Goal: Information Seeking & Learning: Learn about a topic

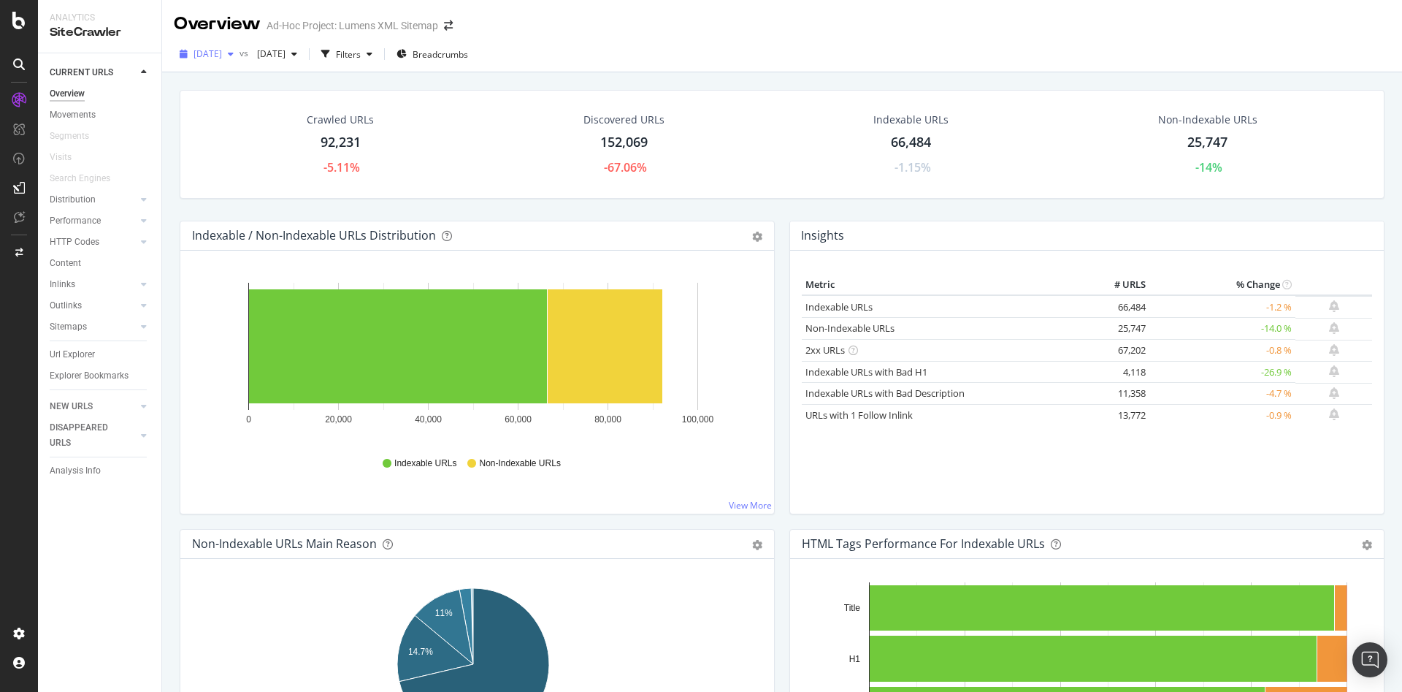
click at [222, 54] on span "2025 Sep. 12th" at bounding box center [208, 53] width 28 height 12
click at [667, 58] on div "2025 Sep. 12th vs 2025 Jul. 3rd Filters Breadcrumbs" at bounding box center [782, 56] width 1240 height 29
click at [1103, 229] on div "Insights" at bounding box center [1087, 235] width 594 height 29
click at [675, 527] on div "Indexable / Non-Indexable URLs Distribution Bar Bar (by Percentage) Table Expor…" at bounding box center [477, 375] width 610 height 308
click at [585, 337] on rect "A chart." at bounding box center [605, 346] width 115 height 114
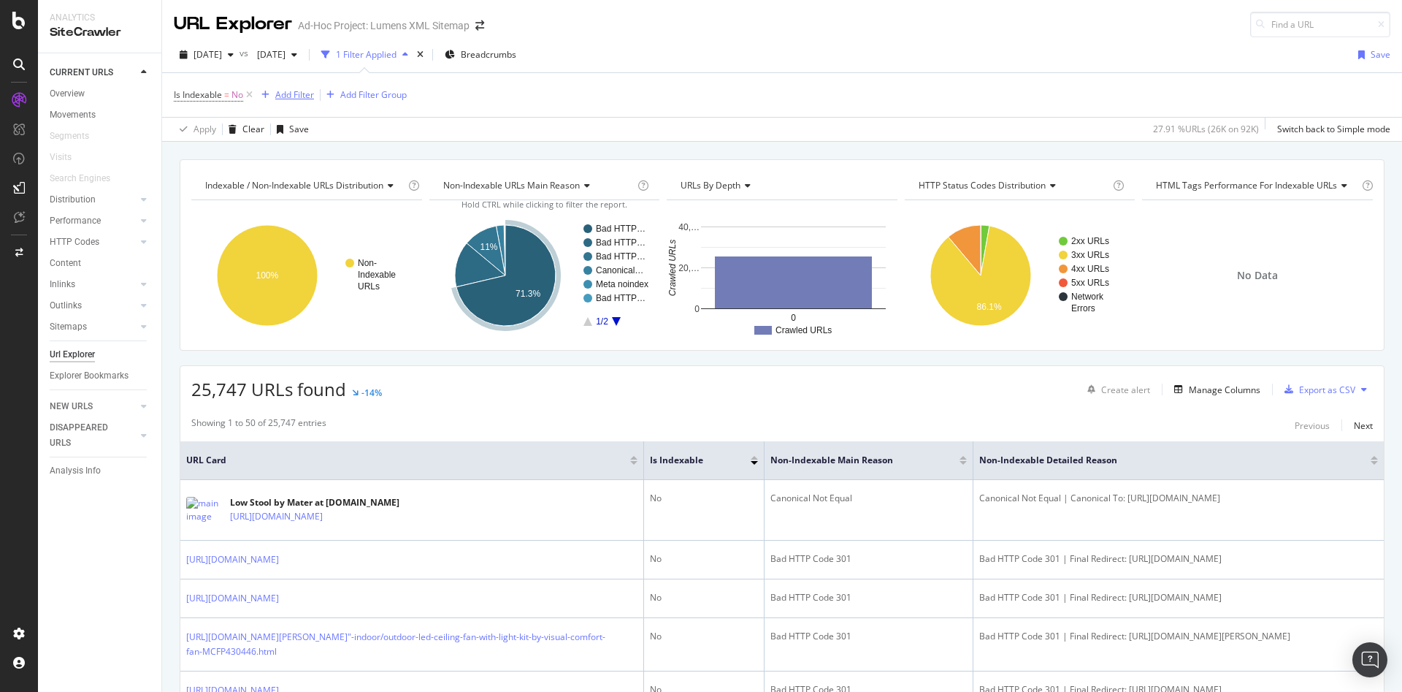
click at [301, 91] on div "Add Filter" at bounding box center [294, 94] width 39 height 12
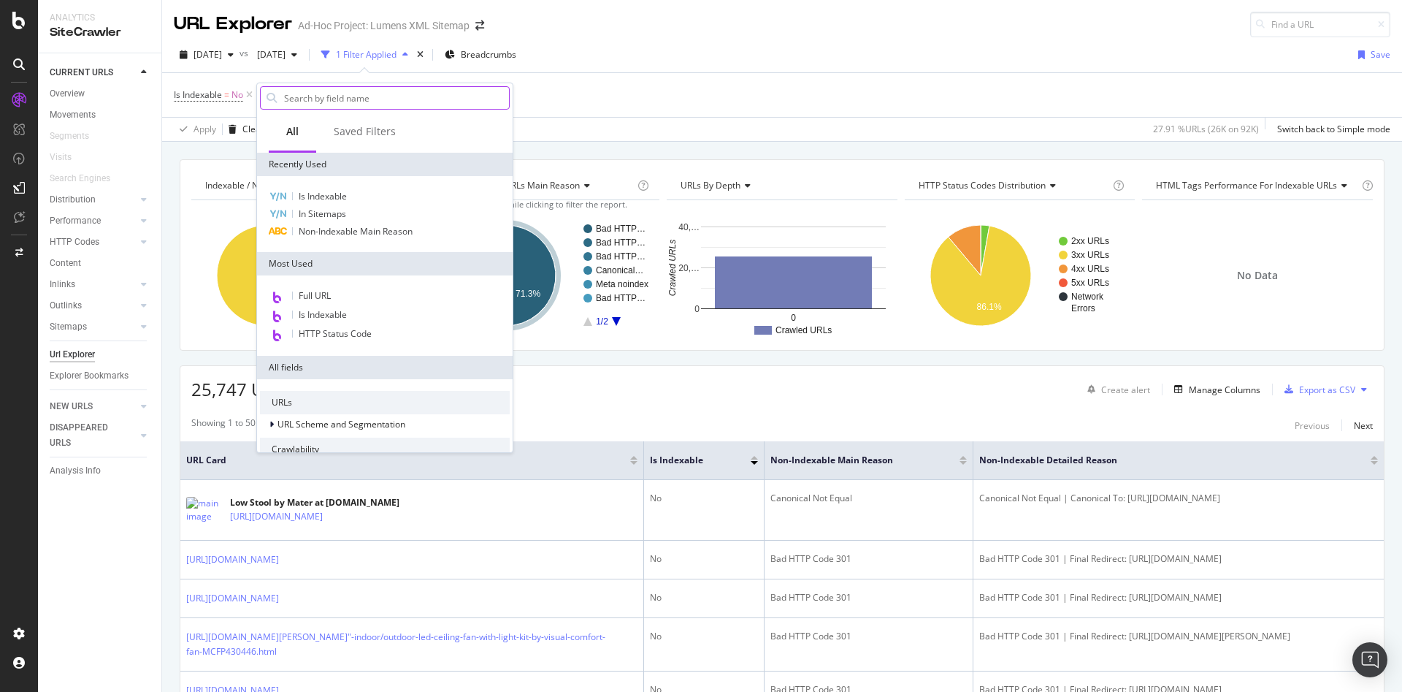
click at [345, 101] on input "text" at bounding box center [396, 98] width 226 height 22
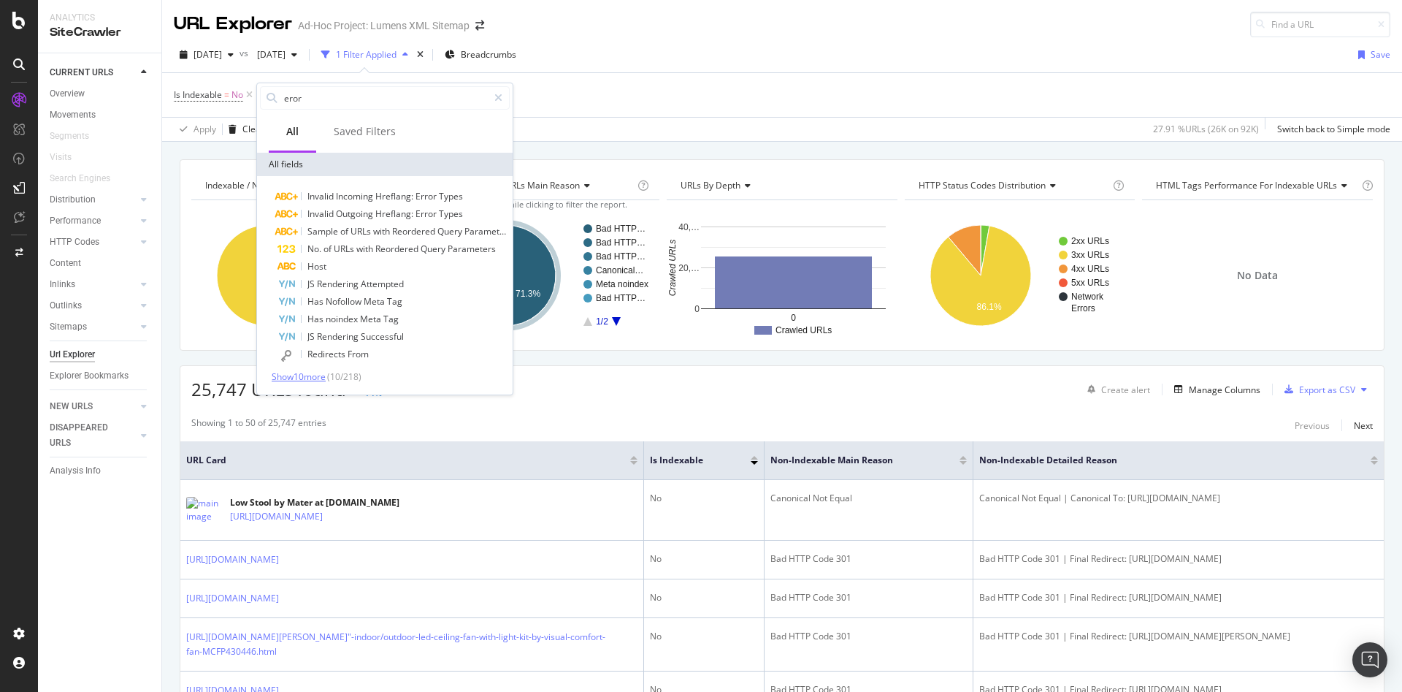
type input "eror"
click at [291, 370] on span "Show 10 more" at bounding box center [299, 376] width 54 height 12
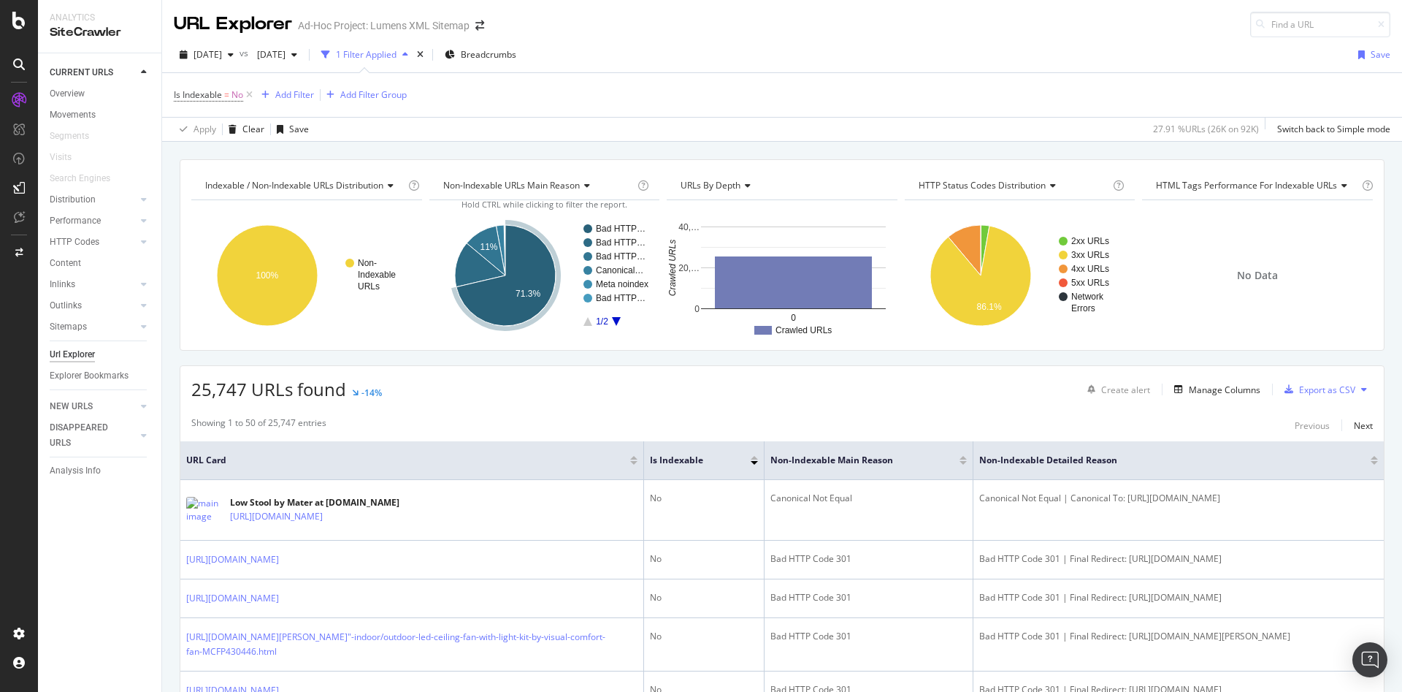
click at [714, 73] on div "Is Indexable = No Add Filter Add Filter Group" at bounding box center [782, 95] width 1217 height 44
click at [215, 50] on span "2025 Sep. 12th" at bounding box center [208, 54] width 28 height 12
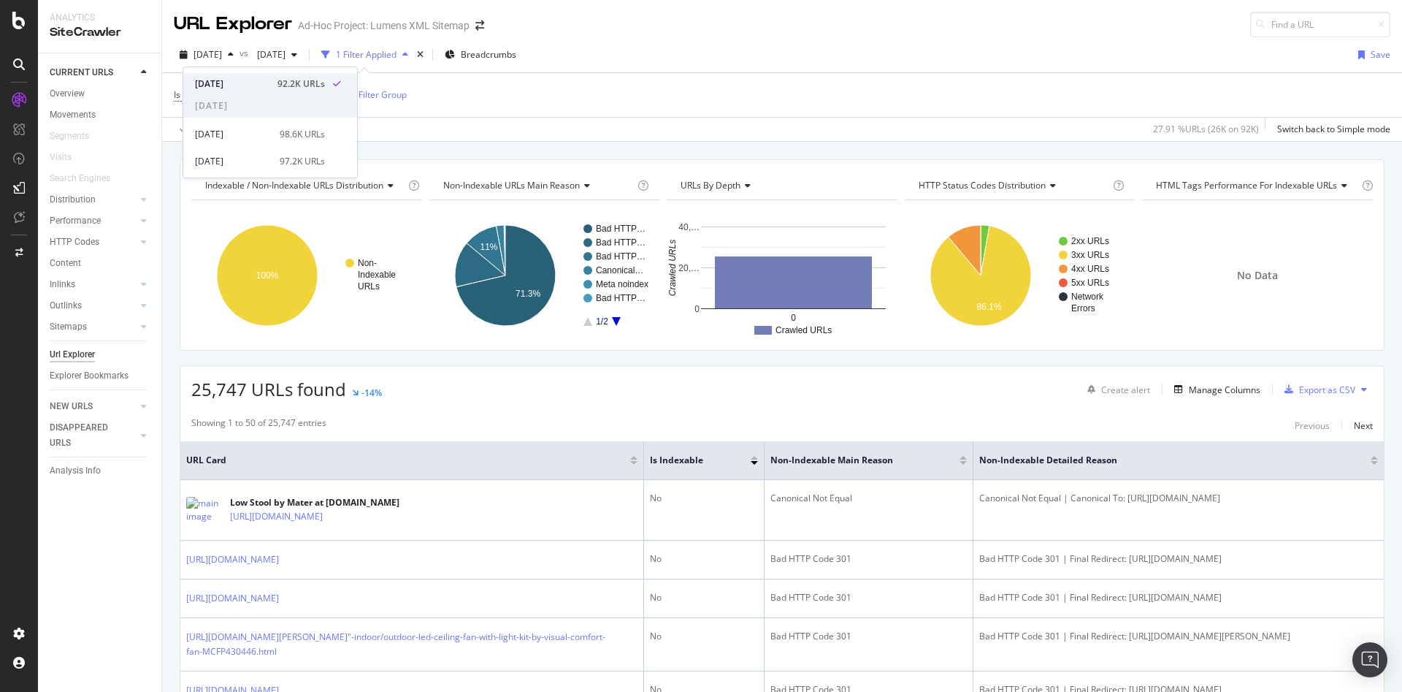
click at [232, 83] on div "2025 Sep. 12th" at bounding box center [232, 83] width 74 height 13
click at [809, 76] on div "Is Indexable = No Add Filter Add Filter Group" at bounding box center [782, 95] width 1217 height 44
click at [215, 52] on span "2025 Sep. 12th" at bounding box center [208, 54] width 28 height 12
click at [813, 104] on div "Is Indexable = No Add Filter Add Filter Group" at bounding box center [782, 95] width 1217 height 44
click at [613, 321] on icon "A chart." at bounding box center [616, 321] width 9 height 9
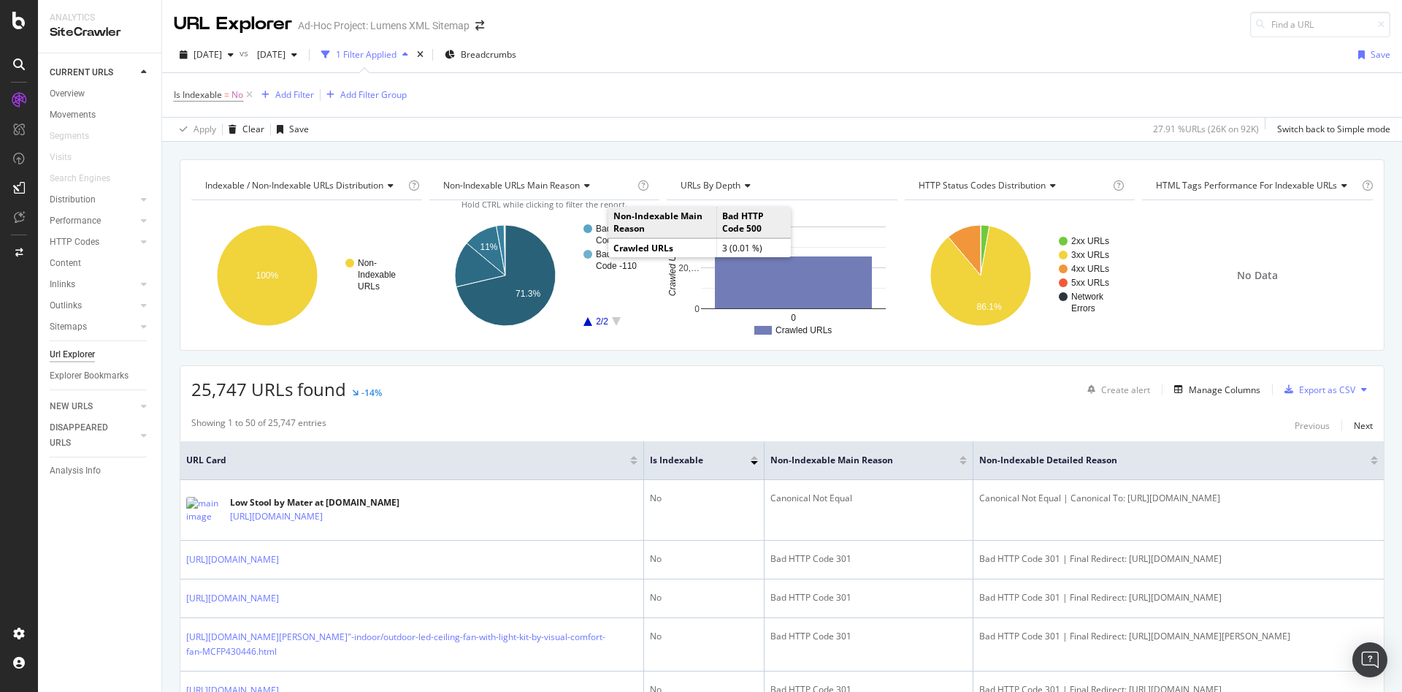
click at [596, 234] on rect "A chart." at bounding box center [615, 234] width 65 height 20
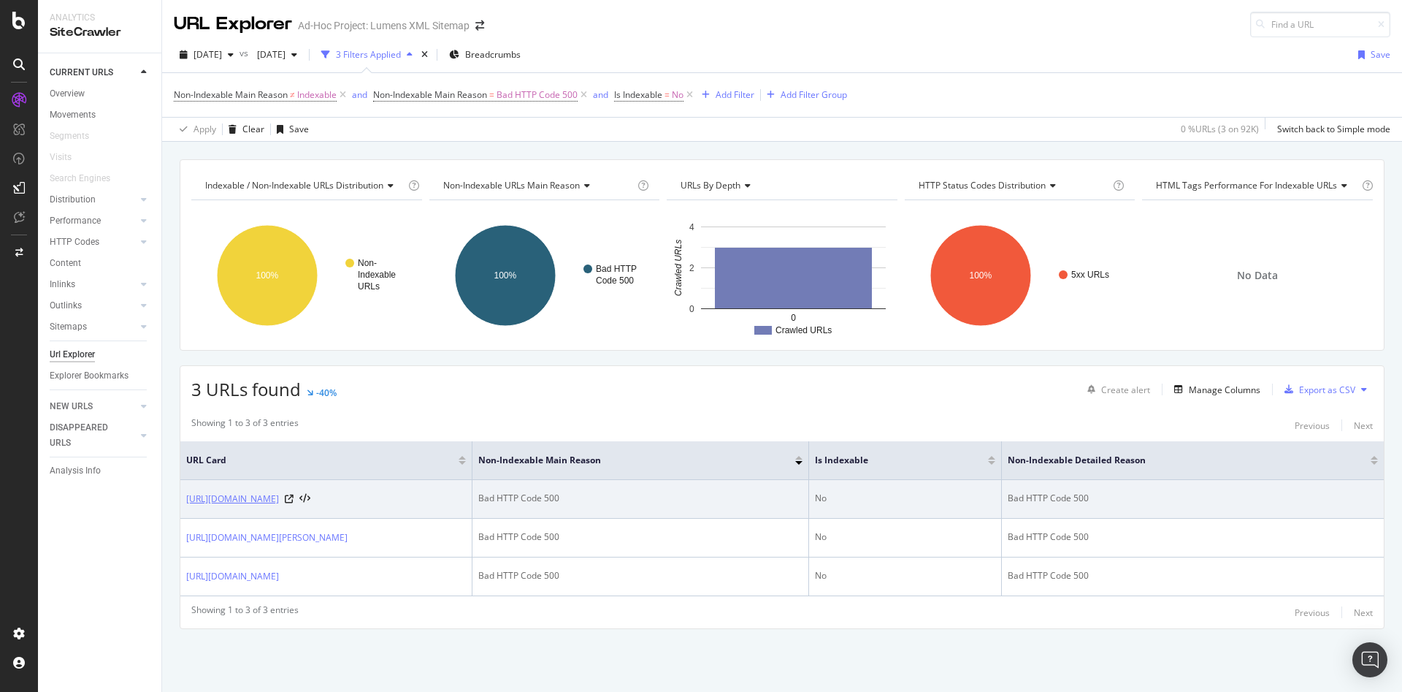
click at [252, 506] on link "https://www.lumens.com/monkey-led-sitting-lamp-by-seletti-SELP111386.html" at bounding box center [232, 498] width 93 height 15
click at [294, 503] on icon at bounding box center [289, 498] width 9 height 9
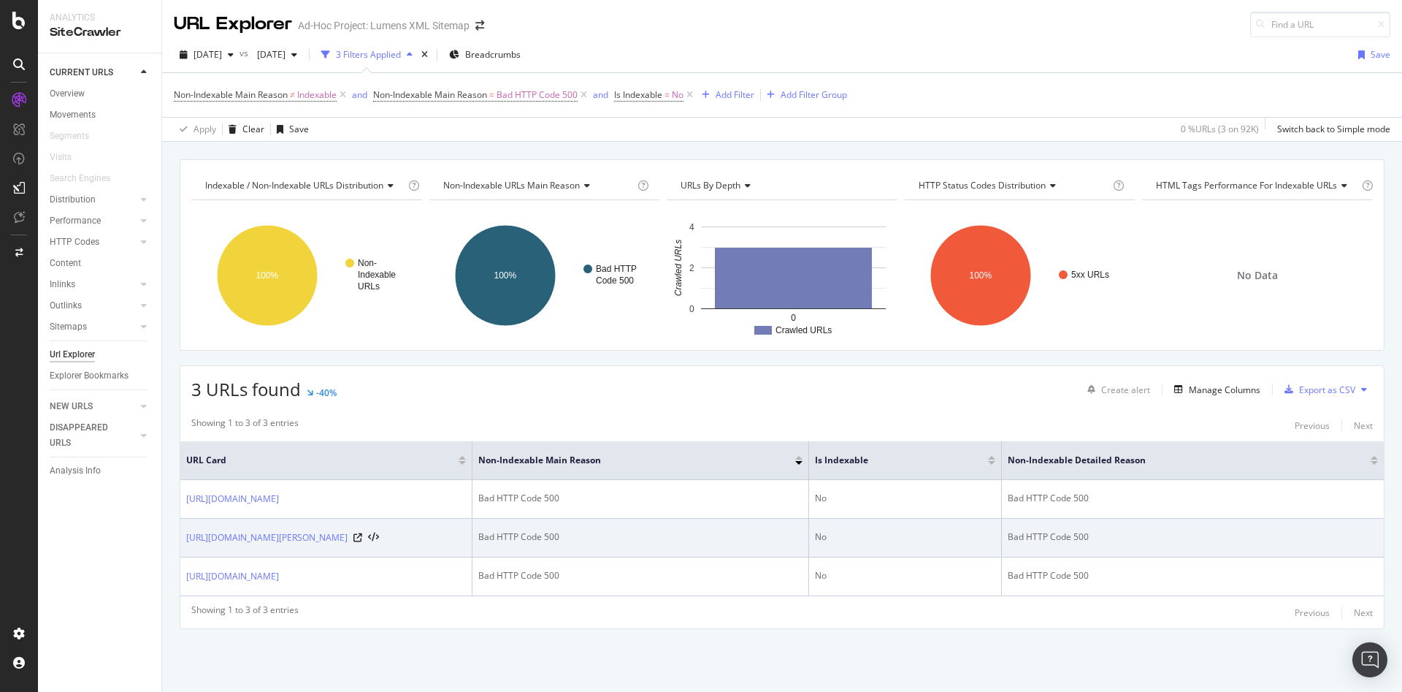
scroll to position [32, 0]
click at [379, 532] on div "https://www.lumens.com/lamina-165-led-floor-lamp-by-santa-and-cole-SACP564115.h…" at bounding box center [282, 537] width 193 height 15
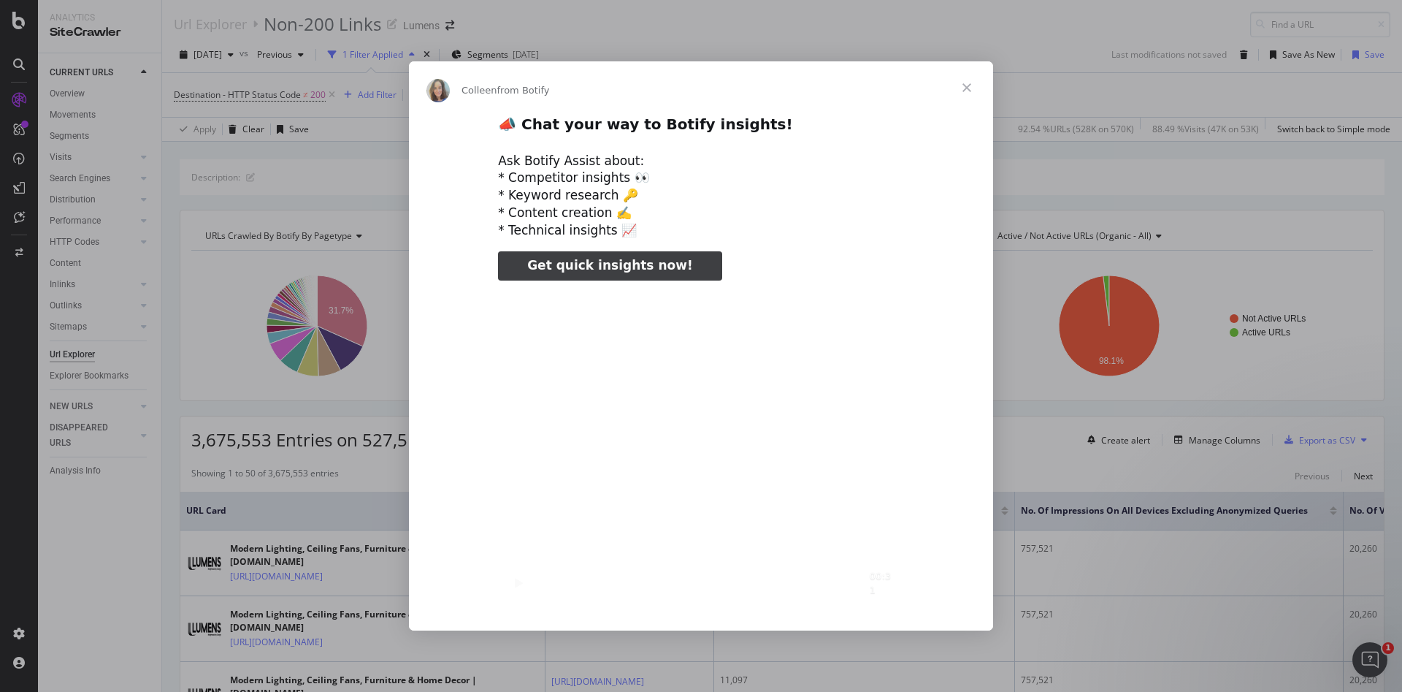
click at [973, 84] on span "Close" at bounding box center [967, 87] width 53 height 53
